Goal: Task Accomplishment & Management: Use online tool/utility

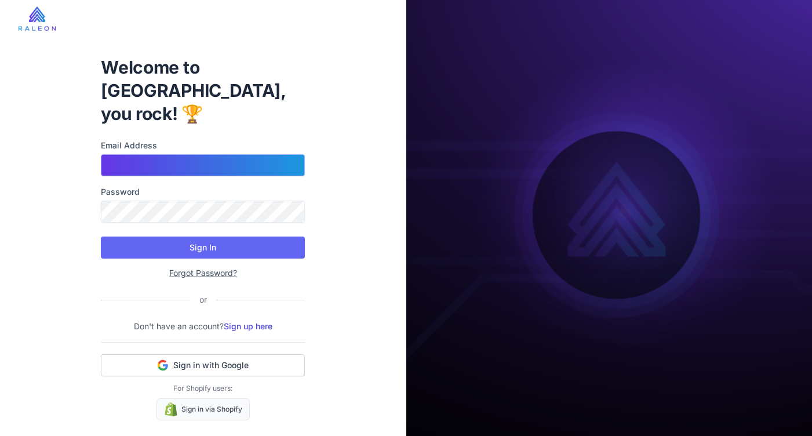
click at [138, 154] on input "Email Address" at bounding box center [203, 165] width 204 height 22
paste input "**********"
type input "**********"
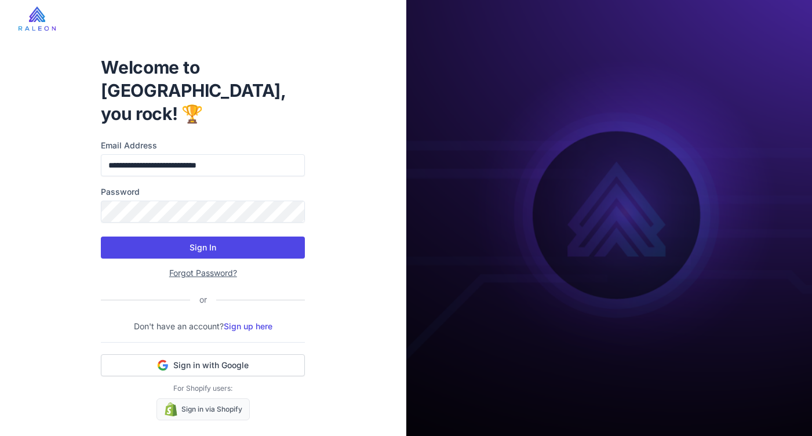
click at [210, 236] on button "Sign In" at bounding box center [203, 247] width 204 height 22
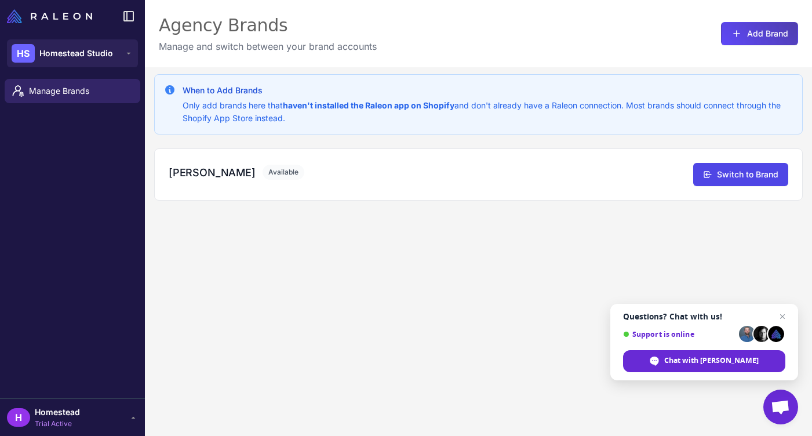
click at [295, 252] on div "When to Add Brands Only add brands here that haven't installed the Raleon app o…" at bounding box center [478, 285] width 667 height 436
click at [63, 90] on span "Manage Brands" at bounding box center [80, 91] width 102 height 13
click at [72, 50] on span "Homestead Studio" at bounding box center [76, 53] width 74 height 13
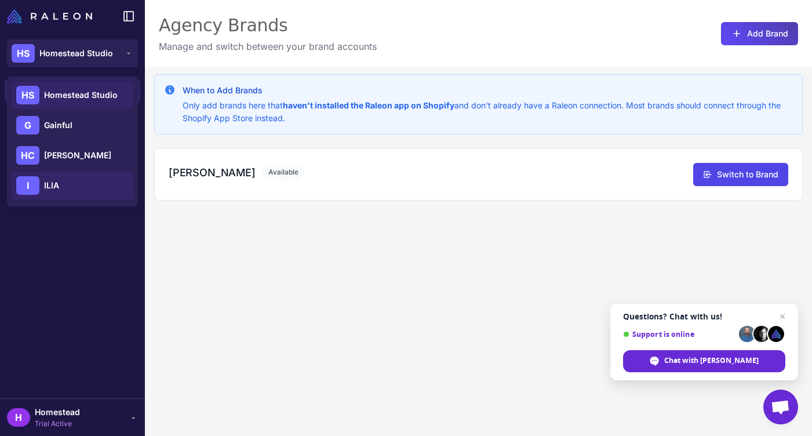
click at [56, 189] on span "ILIA" at bounding box center [51, 185] width 15 height 13
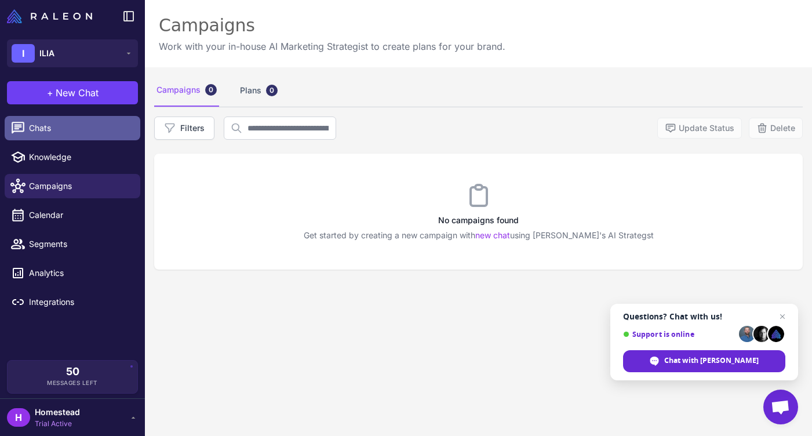
click at [52, 133] on span "Chats" at bounding box center [80, 128] width 102 height 13
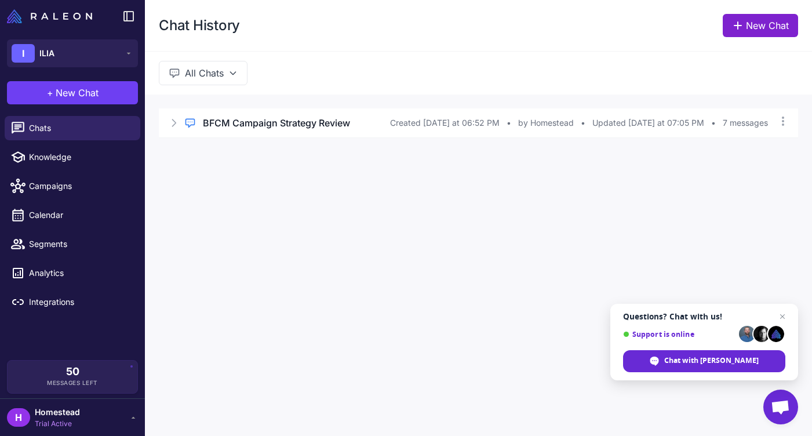
click at [746, 25] on link "New Chat" at bounding box center [760, 25] width 75 height 23
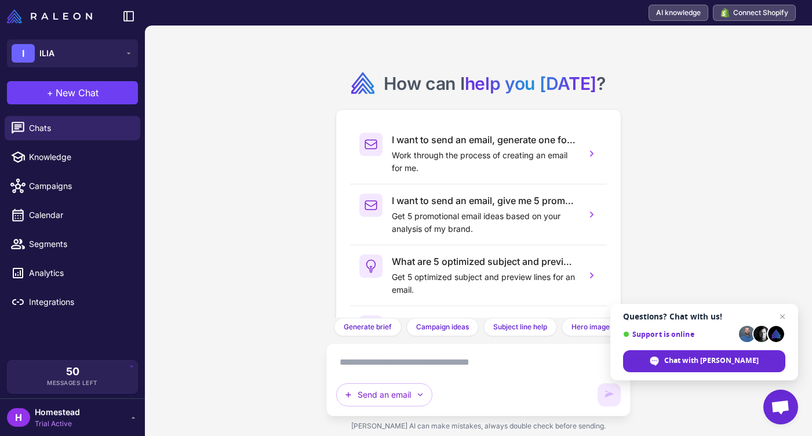
click at [391, 363] on textarea at bounding box center [478, 362] width 284 height 19
click at [782, 316] on span "Open chat" at bounding box center [782, 316] width 14 height 14
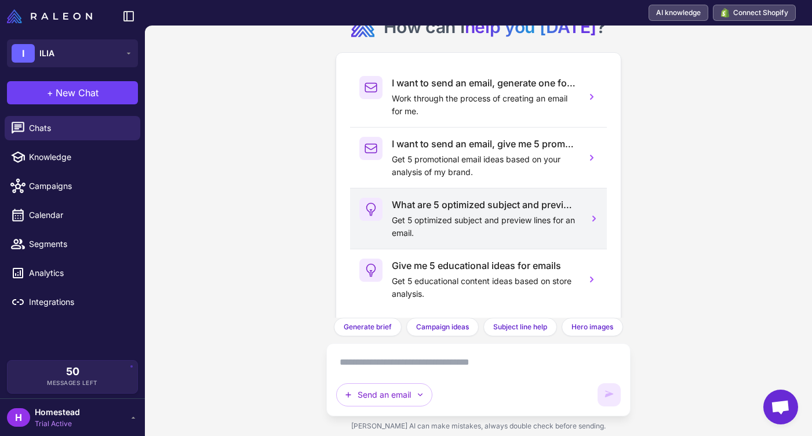
scroll to position [77, 0]
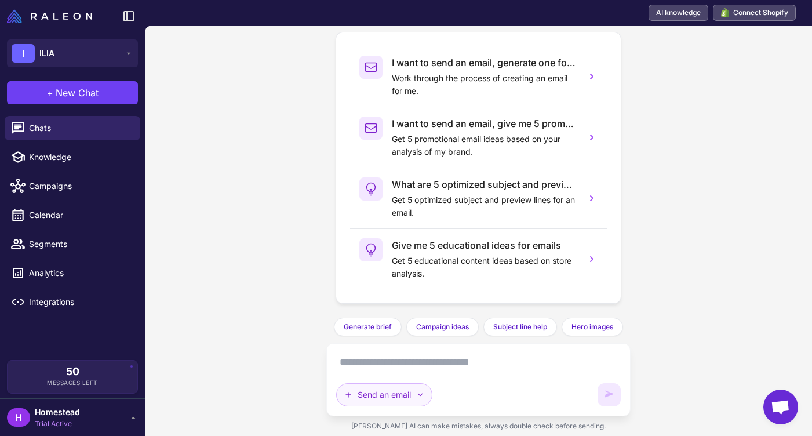
click at [404, 392] on button "Send an email" at bounding box center [384, 394] width 96 height 23
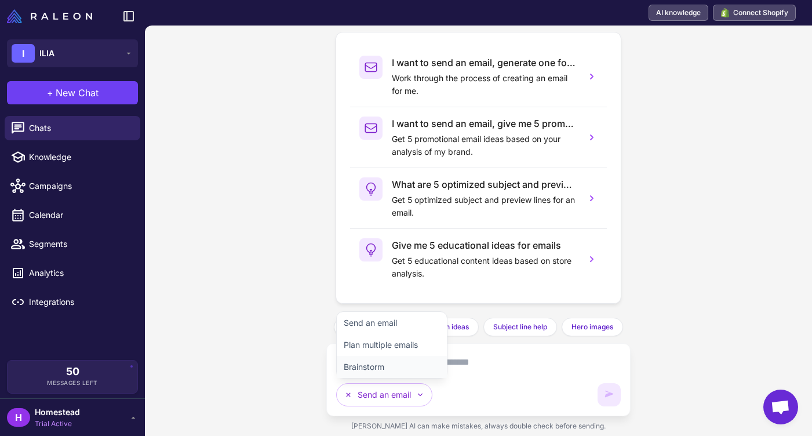
click at [392, 367] on button "Brainstorm" at bounding box center [392, 367] width 110 height 22
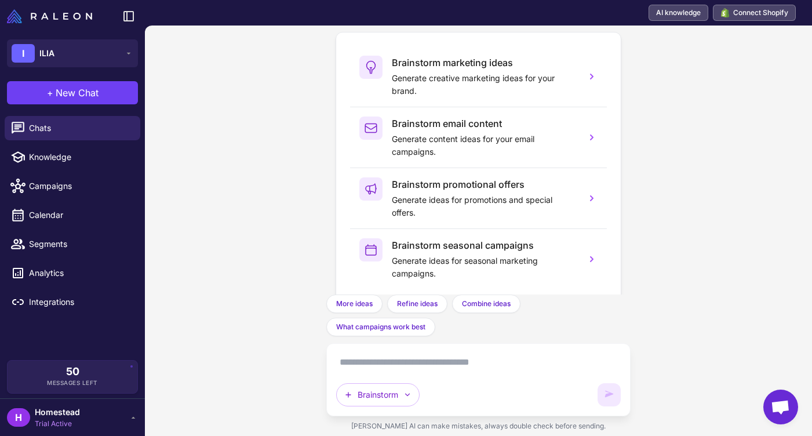
scroll to position [100, 0]
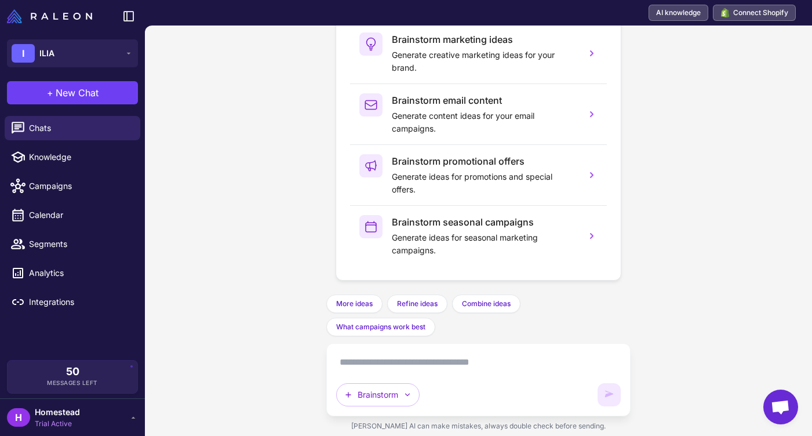
click at [397, 364] on textarea at bounding box center [478, 362] width 284 height 19
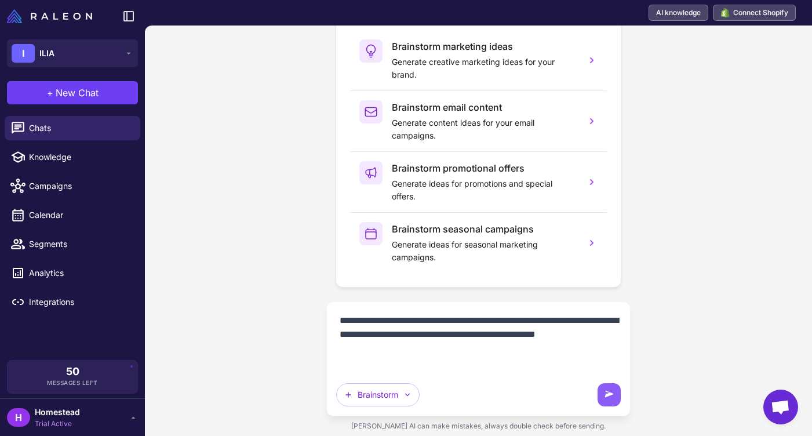
scroll to position [10, 0]
paste textarea "**********"
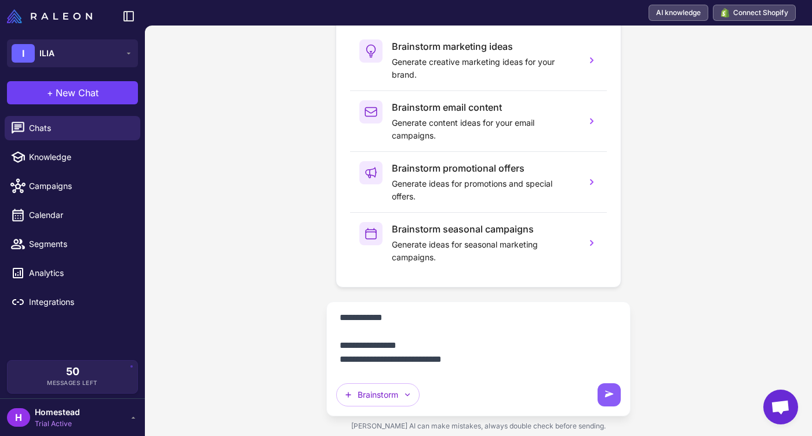
scroll to position [0, 0]
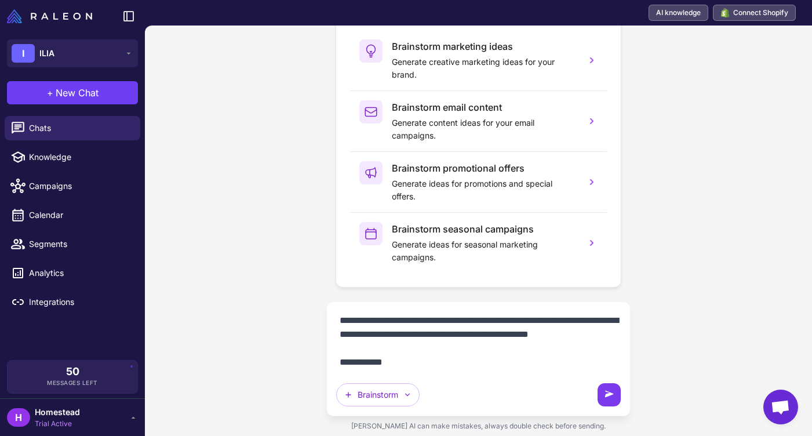
type textarea "**********"
click at [609, 393] on icon at bounding box center [609, 394] width 9 height 6
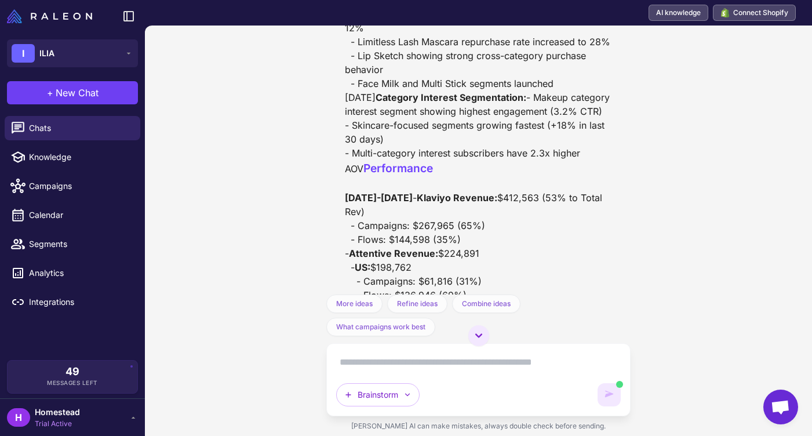
scroll to position [1494, 0]
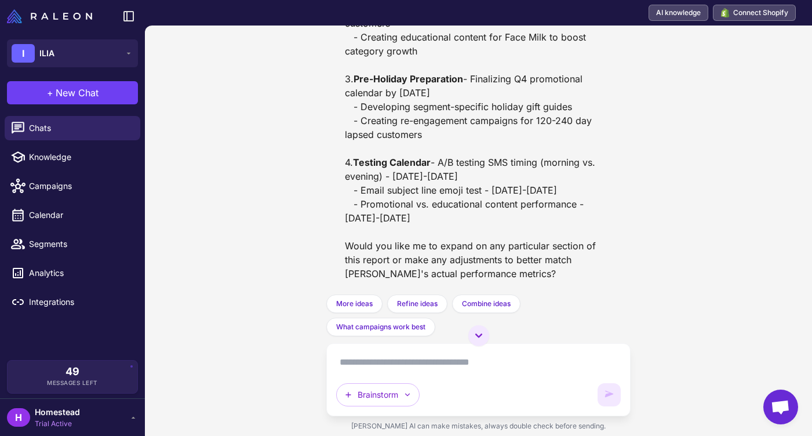
scroll to position [3100, 0]
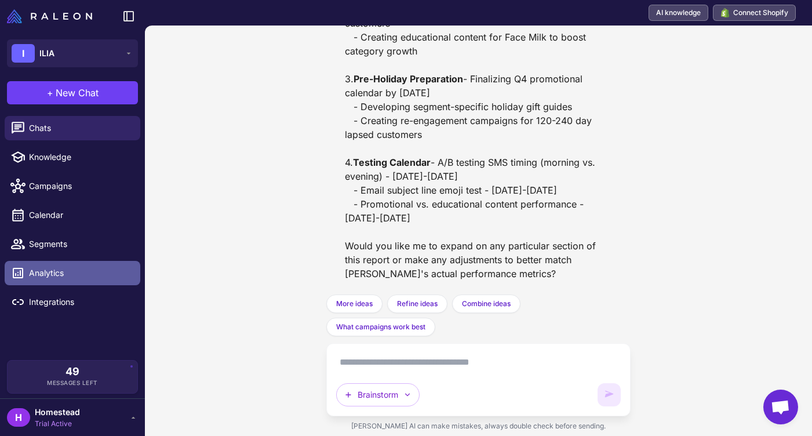
click at [42, 275] on span "Analytics" at bounding box center [80, 273] width 102 height 13
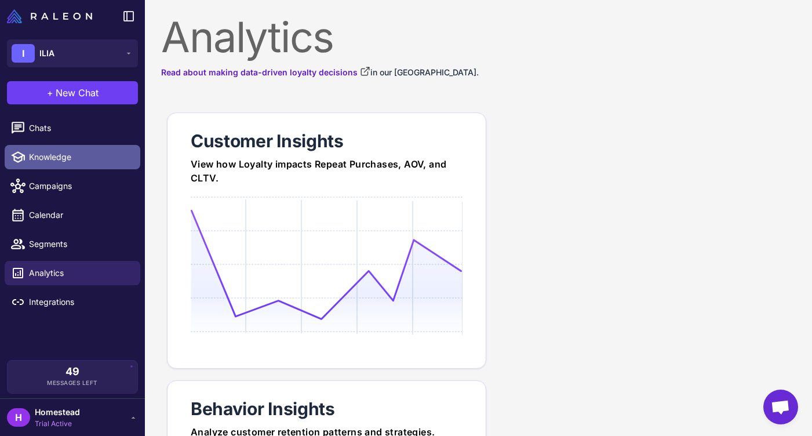
click at [61, 162] on span "Knowledge" at bounding box center [80, 157] width 102 height 13
select select
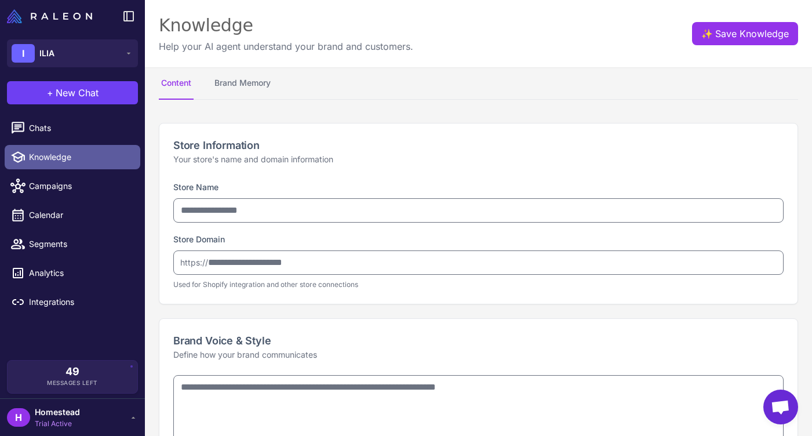
type input "****"
type input "**********"
type textarea "**********"
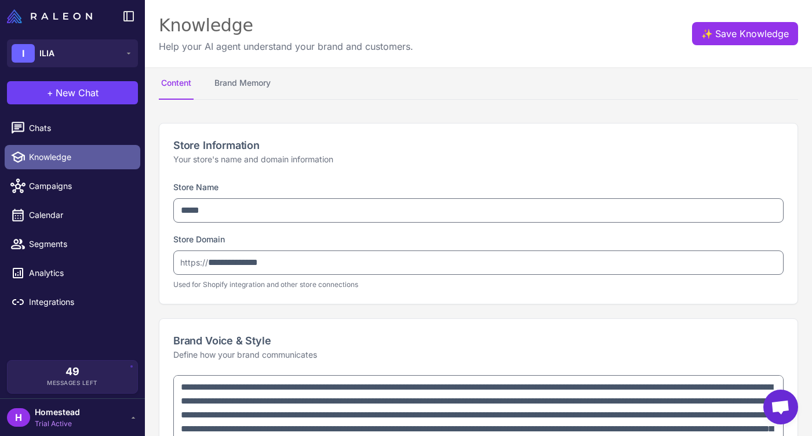
type textarea "**********"
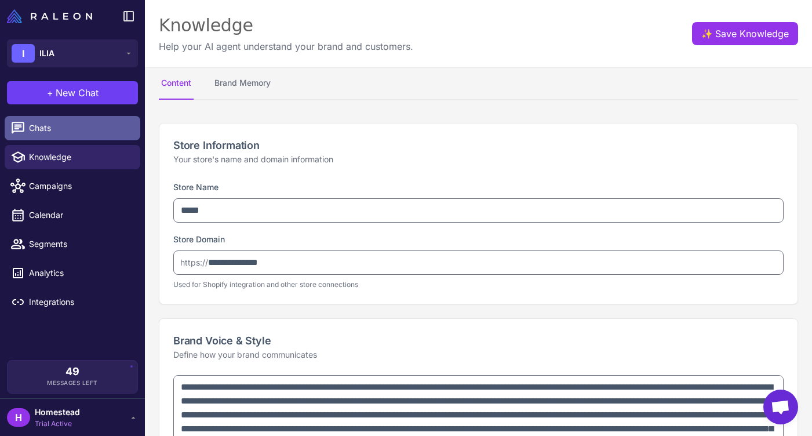
click at [47, 129] on span "Chats" at bounding box center [80, 128] width 102 height 13
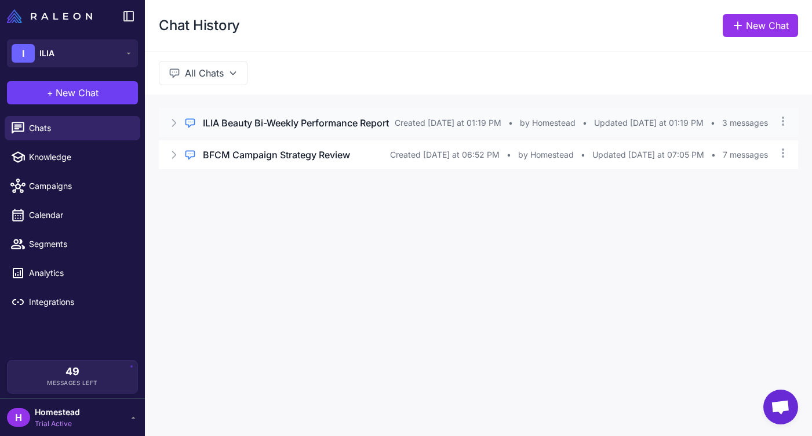
click at [407, 123] on span "Created Today at 01:19 PM" at bounding box center [448, 122] width 107 height 13
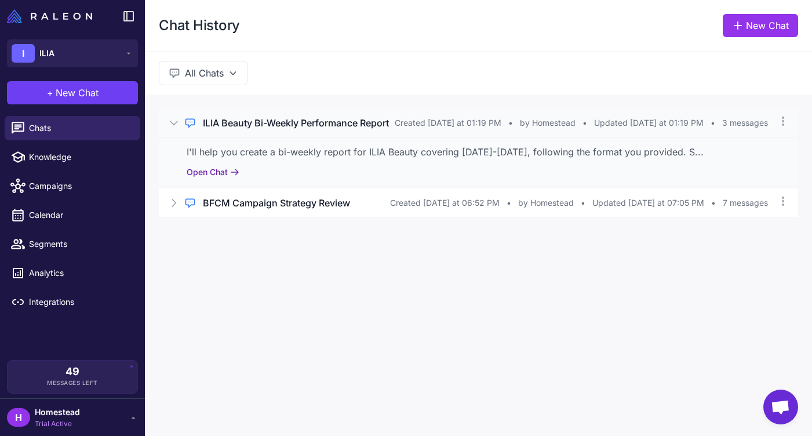
click at [214, 172] on button "Open Chat" at bounding box center [213, 172] width 53 height 13
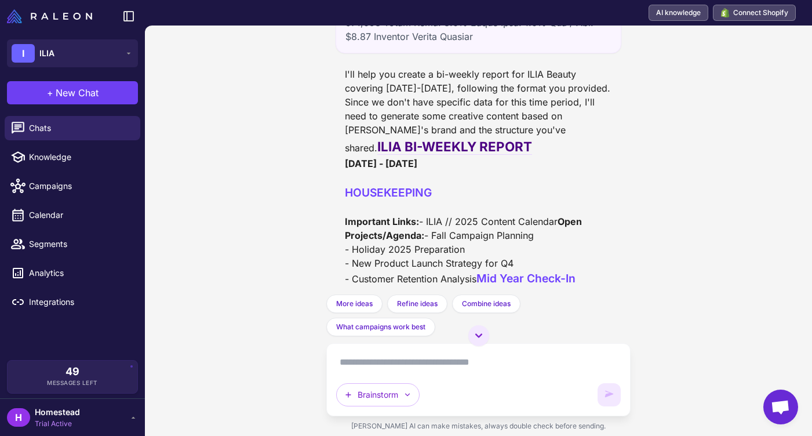
scroll to position [1067, 0]
click at [68, 297] on span "Integrations" at bounding box center [80, 302] width 102 height 13
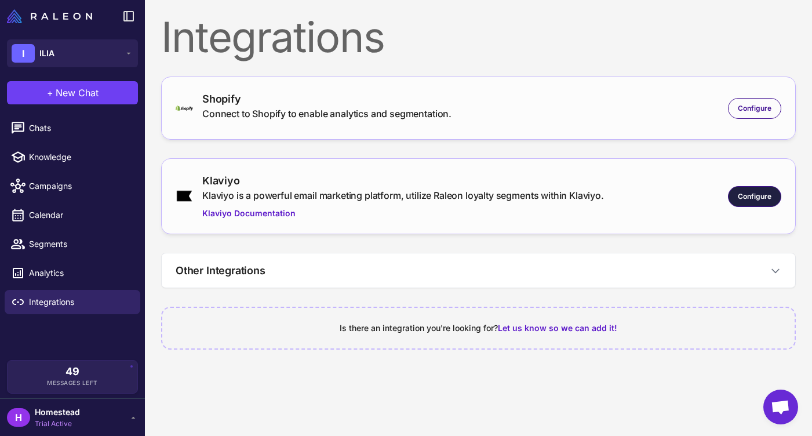
click at [748, 194] on span "Configure" at bounding box center [755, 196] width 34 height 10
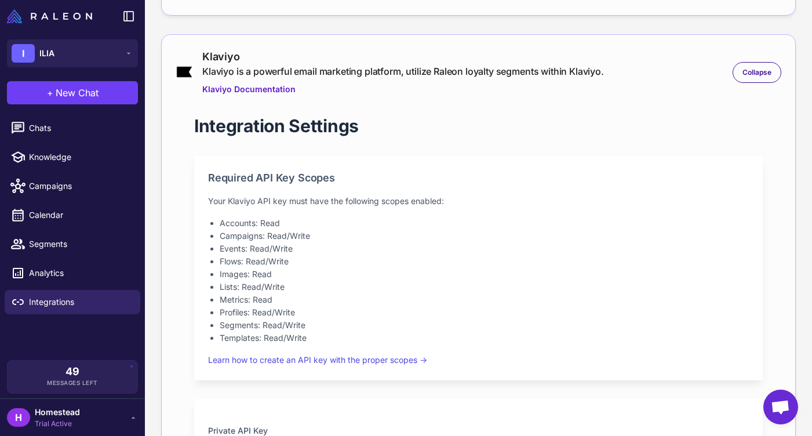
scroll to position [116, 0]
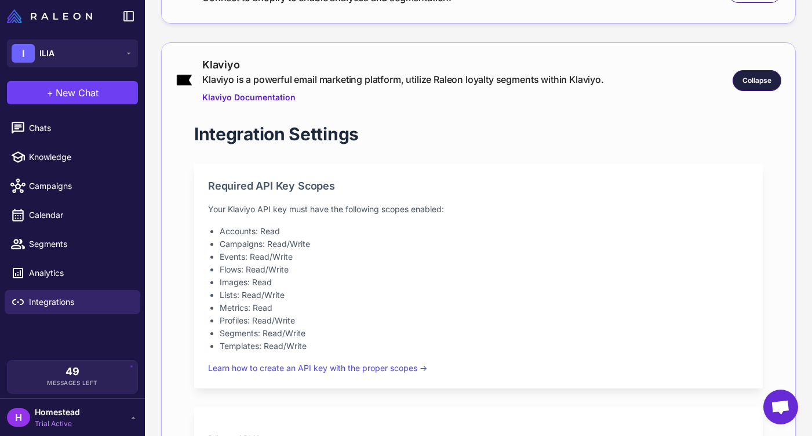
click at [734, 86] on div "Collapse" at bounding box center [756, 80] width 49 height 21
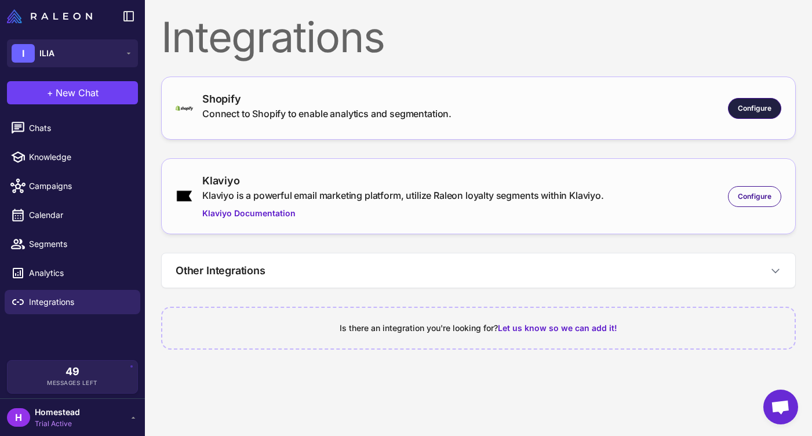
click at [738, 111] on span "Configure" at bounding box center [755, 108] width 34 height 10
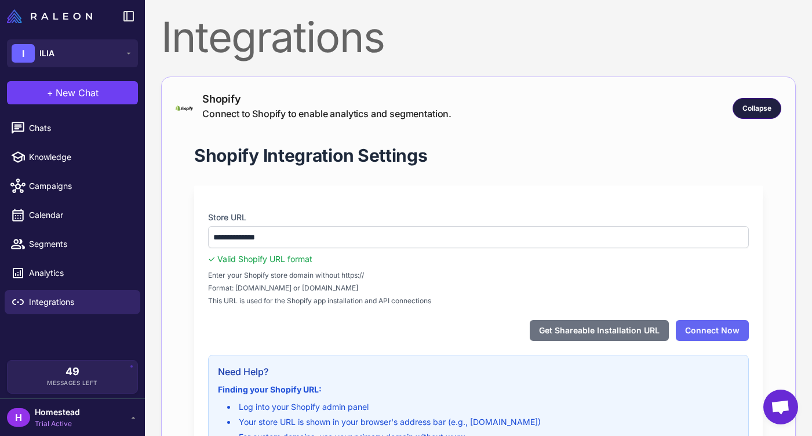
click at [753, 108] on span "Collapse" at bounding box center [756, 108] width 29 height 10
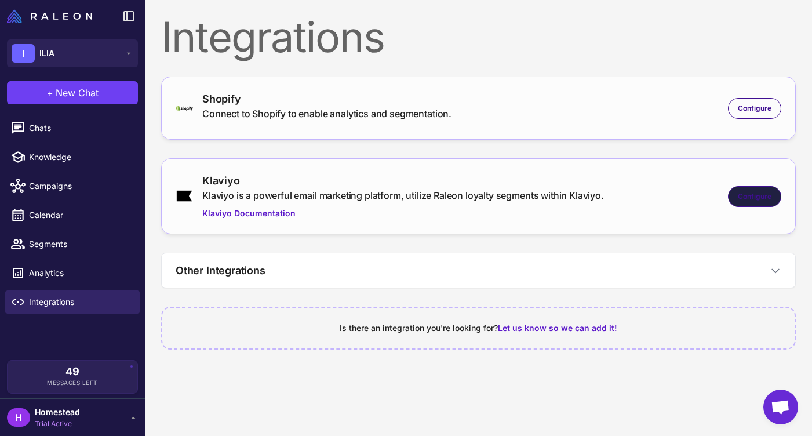
click at [740, 196] on span "Configure" at bounding box center [755, 196] width 34 height 10
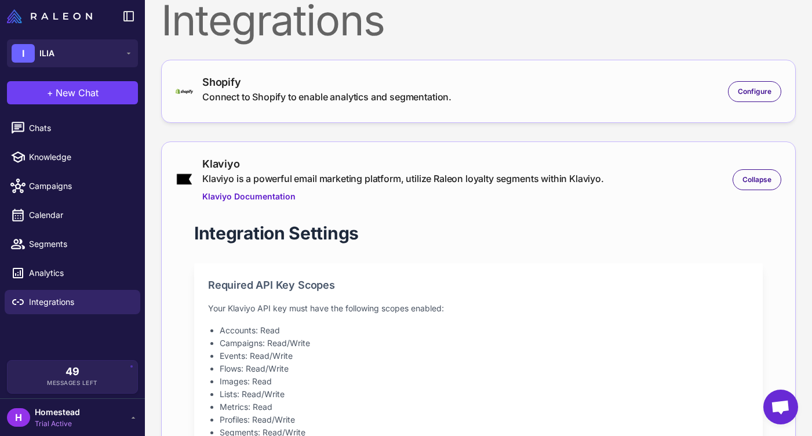
scroll to position [14, 0]
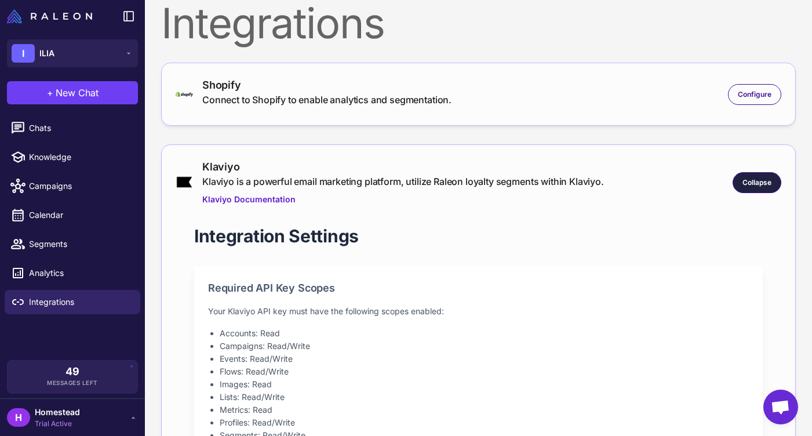
click at [753, 180] on span "Collapse" at bounding box center [756, 182] width 29 height 10
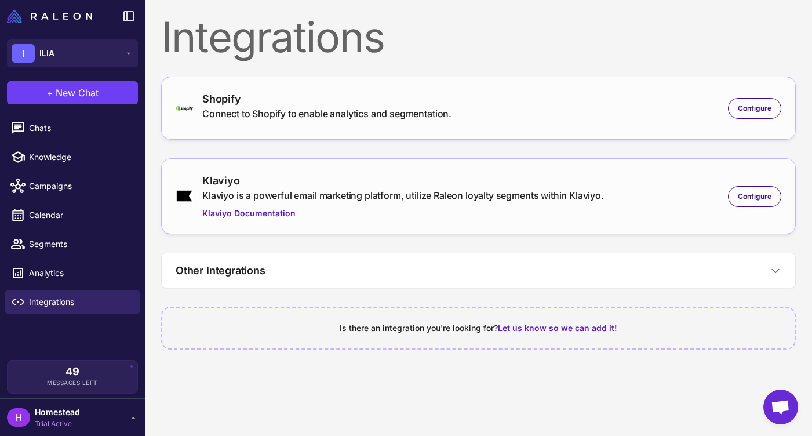
scroll to position [0, 0]
click at [747, 107] on span "Configure" at bounding box center [755, 108] width 34 height 10
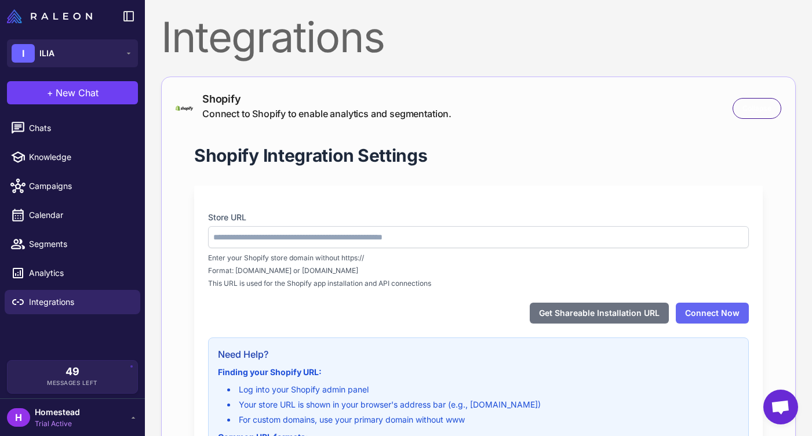
type input "**********"
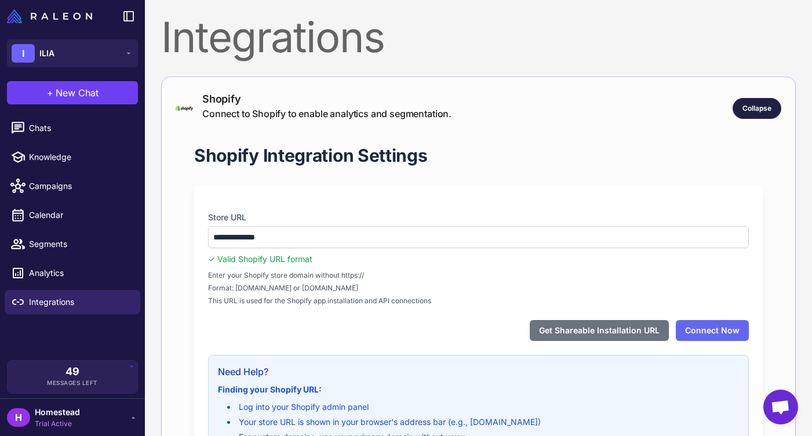
click at [740, 114] on div "Collapse" at bounding box center [756, 108] width 49 height 21
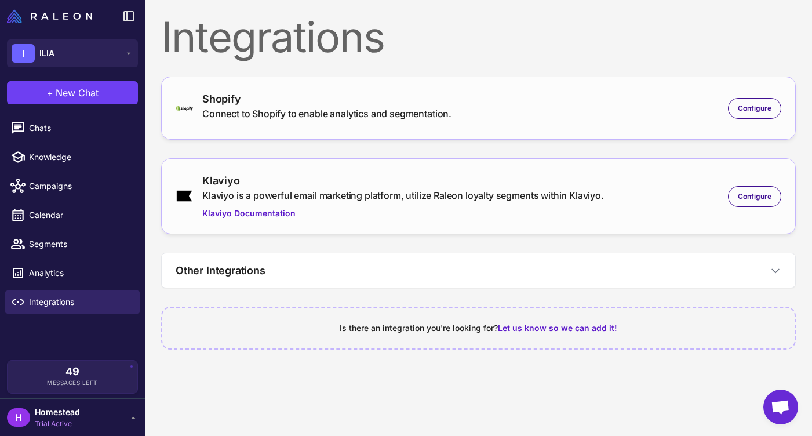
click at [495, 57] on div "Integrations" at bounding box center [478, 37] width 634 height 42
click at [48, 128] on span "Chats" at bounding box center [80, 128] width 102 height 13
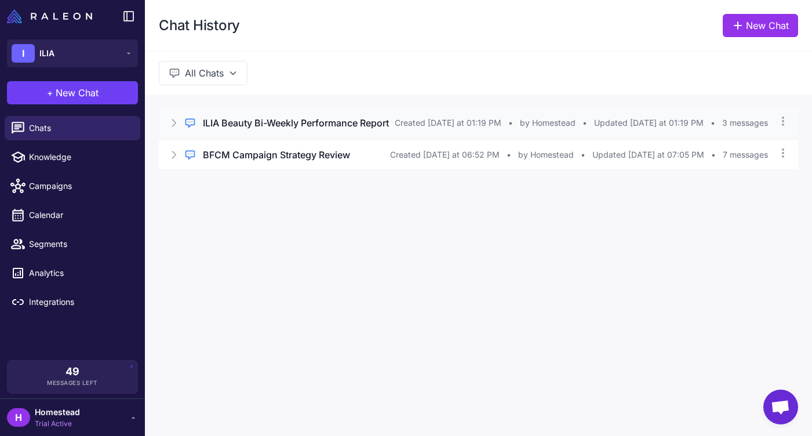
click at [429, 124] on span "Created Today at 01:19 PM" at bounding box center [448, 122] width 107 height 13
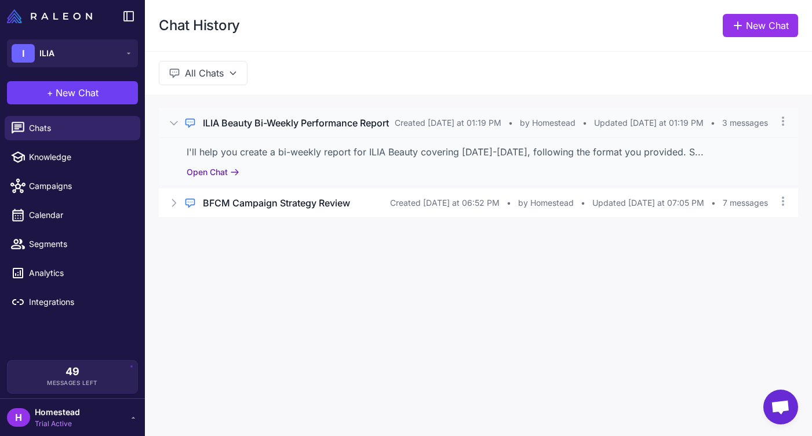
click at [212, 175] on button "Open Chat" at bounding box center [213, 172] width 53 height 13
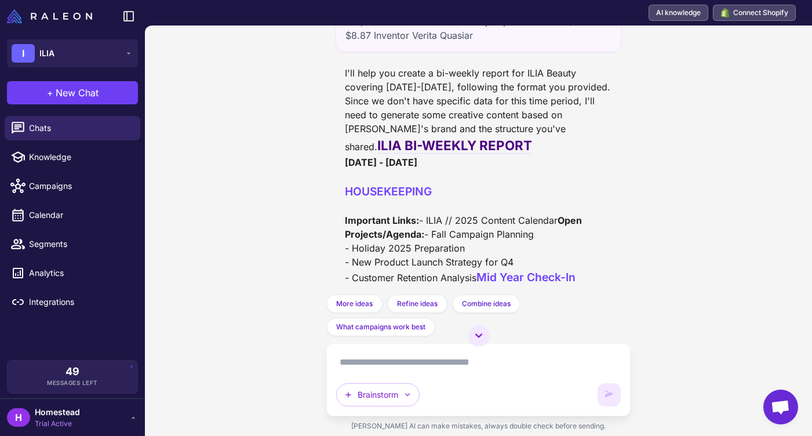
scroll to position [1066, 0]
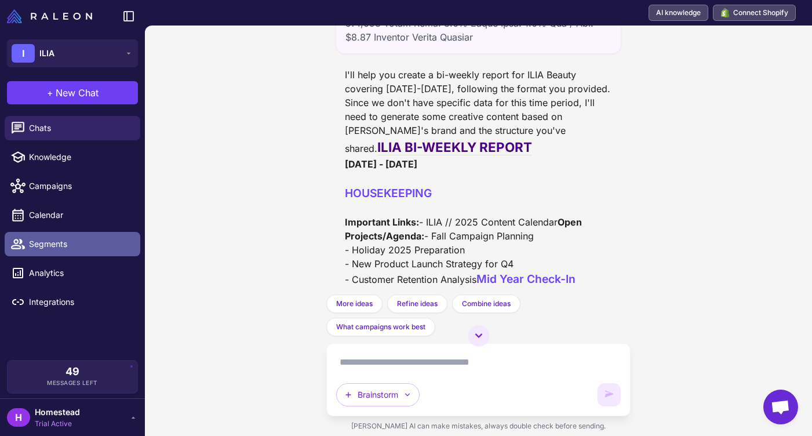
click at [77, 238] on span "Segments" at bounding box center [80, 244] width 102 height 13
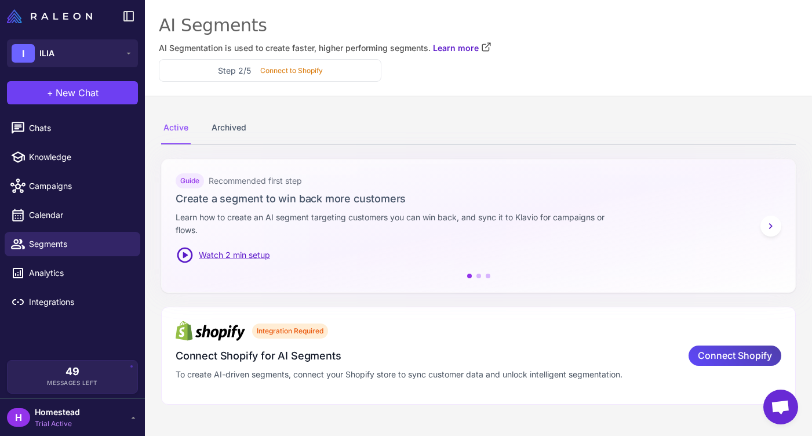
click at [766, 227] on icon at bounding box center [771, 226] width 12 height 12
click at [772, 228] on icon at bounding box center [771, 226] width 12 height 12
click at [769, 225] on icon at bounding box center [771, 226] width 12 height 12
click at [735, 354] on span "Connect Shopify" at bounding box center [735, 355] width 74 height 20
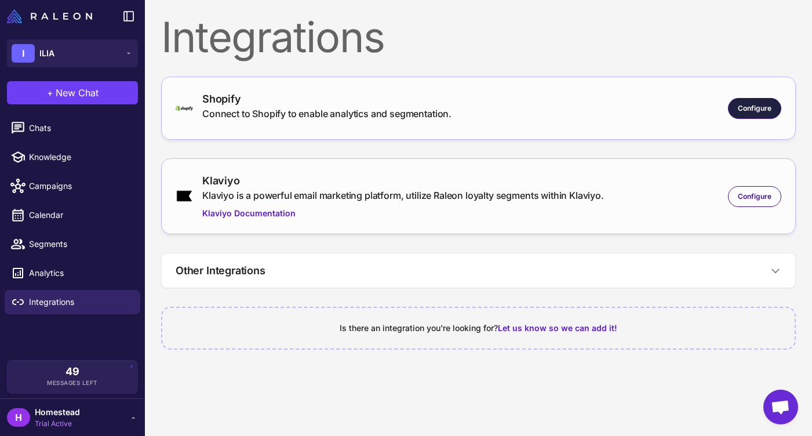
click at [746, 104] on span "Configure" at bounding box center [755, 108] width 34 height 10
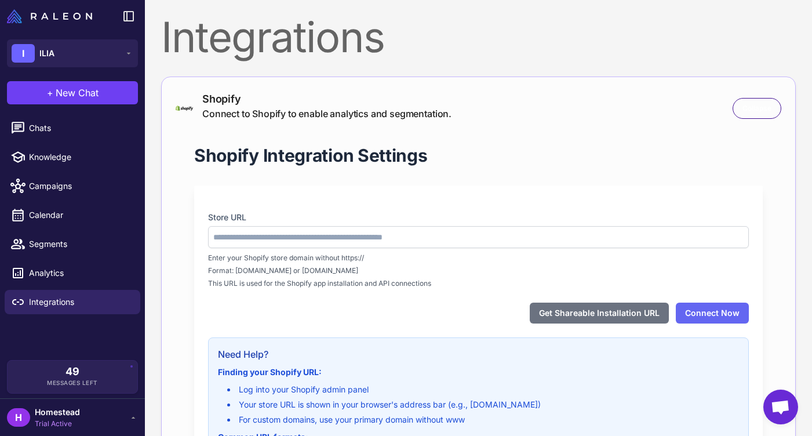
type input "**********"
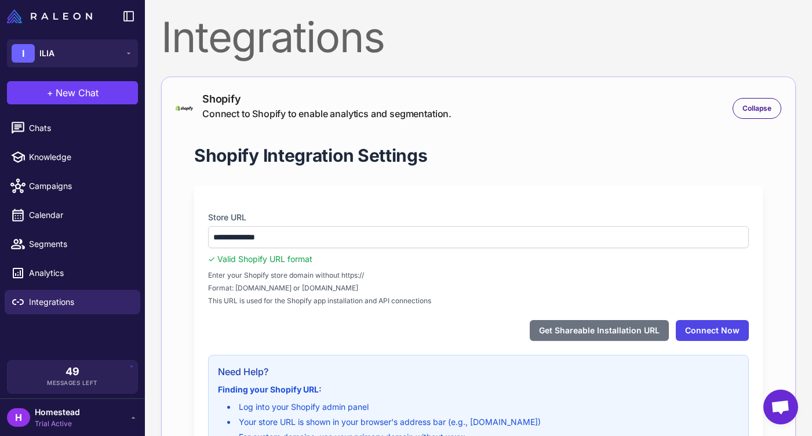
click at [714, 329] on button "Connect Now" at bounding box center [712, 330] width 73 height 21
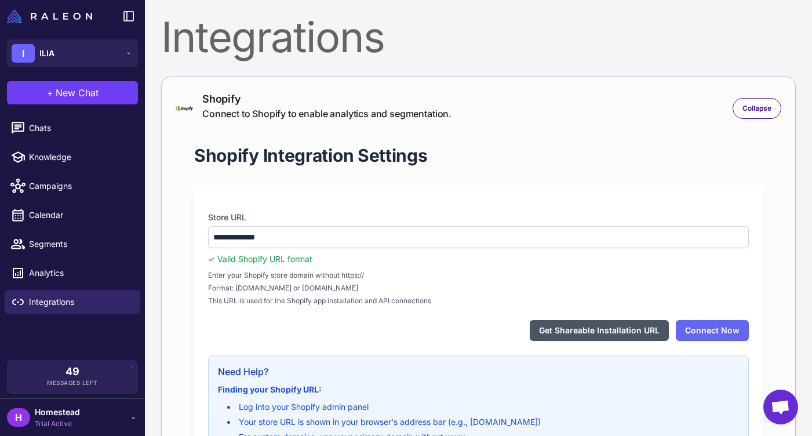
click at [579, 329] on button "Get Shareable Installation URL" at bounding box center [599, 330] width 139 height 21
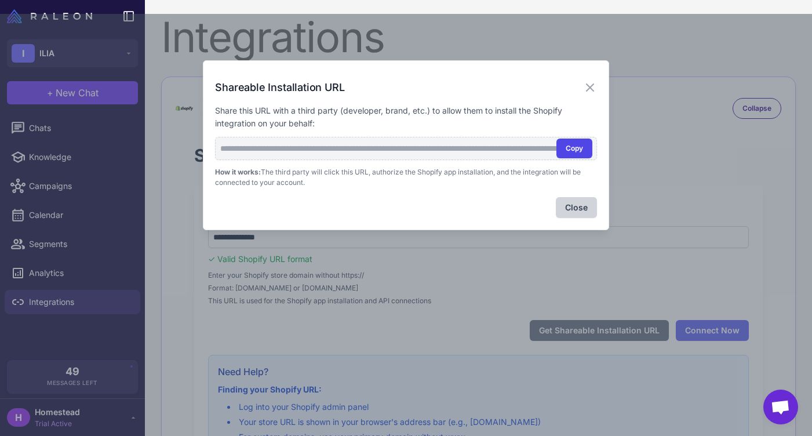
click at [574, 149] on button "Copy" at bounding box center [574, 148] width 36 height 20
click at [588, 87] on icon at bounding box center [590, 88] width 14 height 14
